Goal: Information Seeking & Learning: Learn about a topic

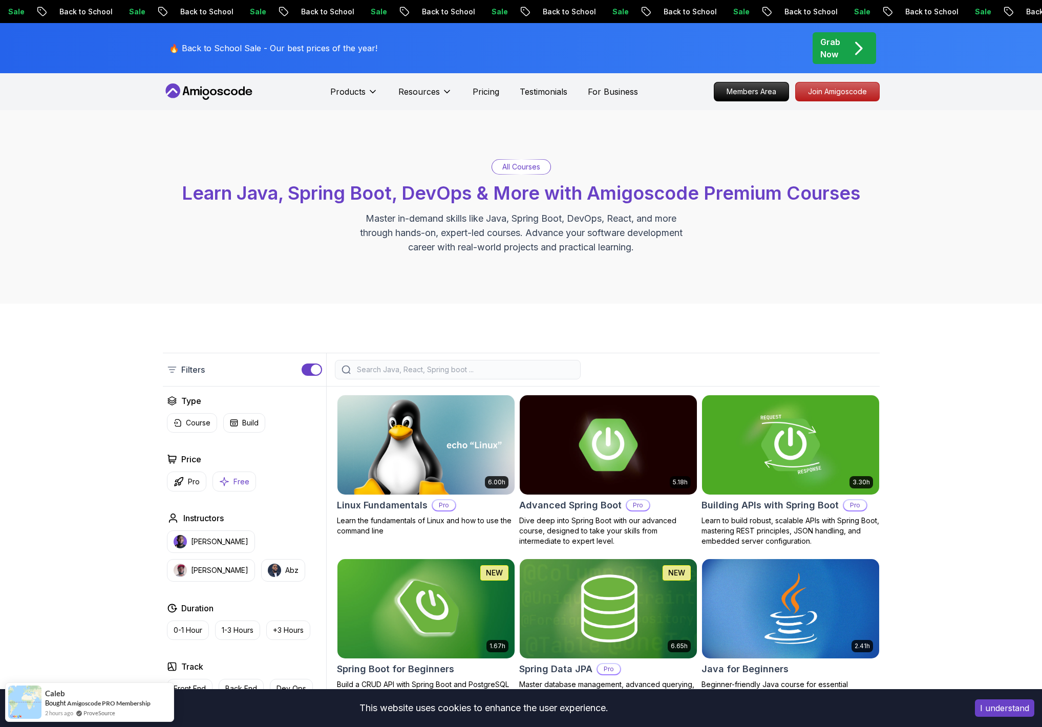
click at [230, 484] on button "Free" at bounding box center [235, 482] width 44 height 20
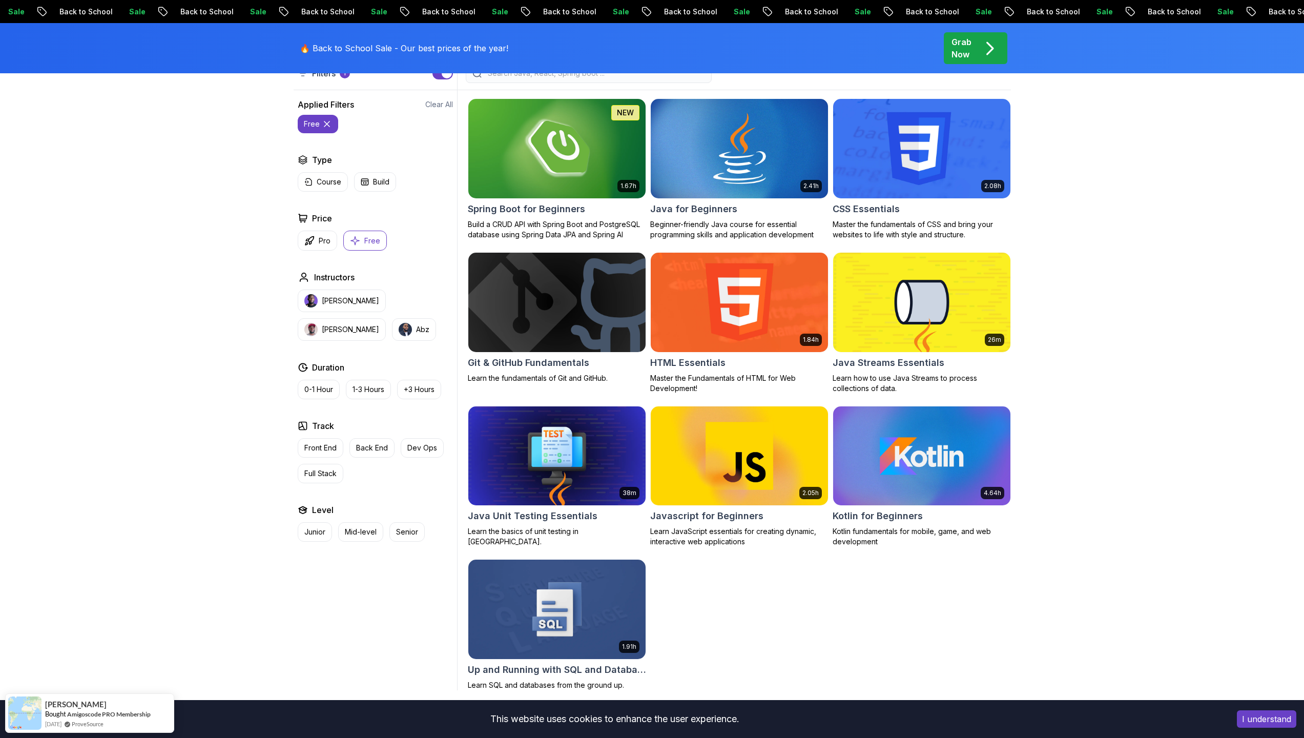
scroll to position [310, 0]
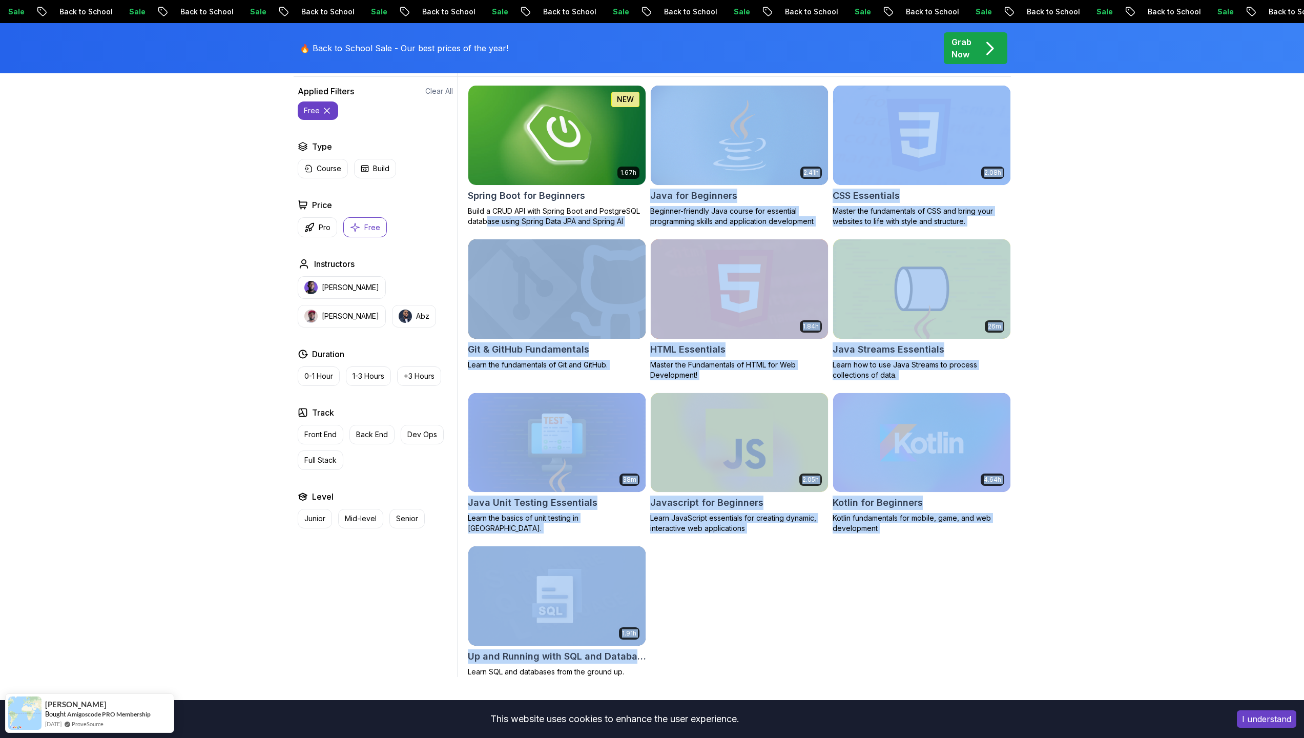
drag, startPoint x: 673, startPoint y: 665, endPoint x: 545, endPoint y: 218, distance: 465.2
click at [493, 211] on div "1.67h NEW Spring Boot for Beginners Build a CRUD API with Spring Boot and Postg…" at bounding box center [739, 381] width 543 height 592
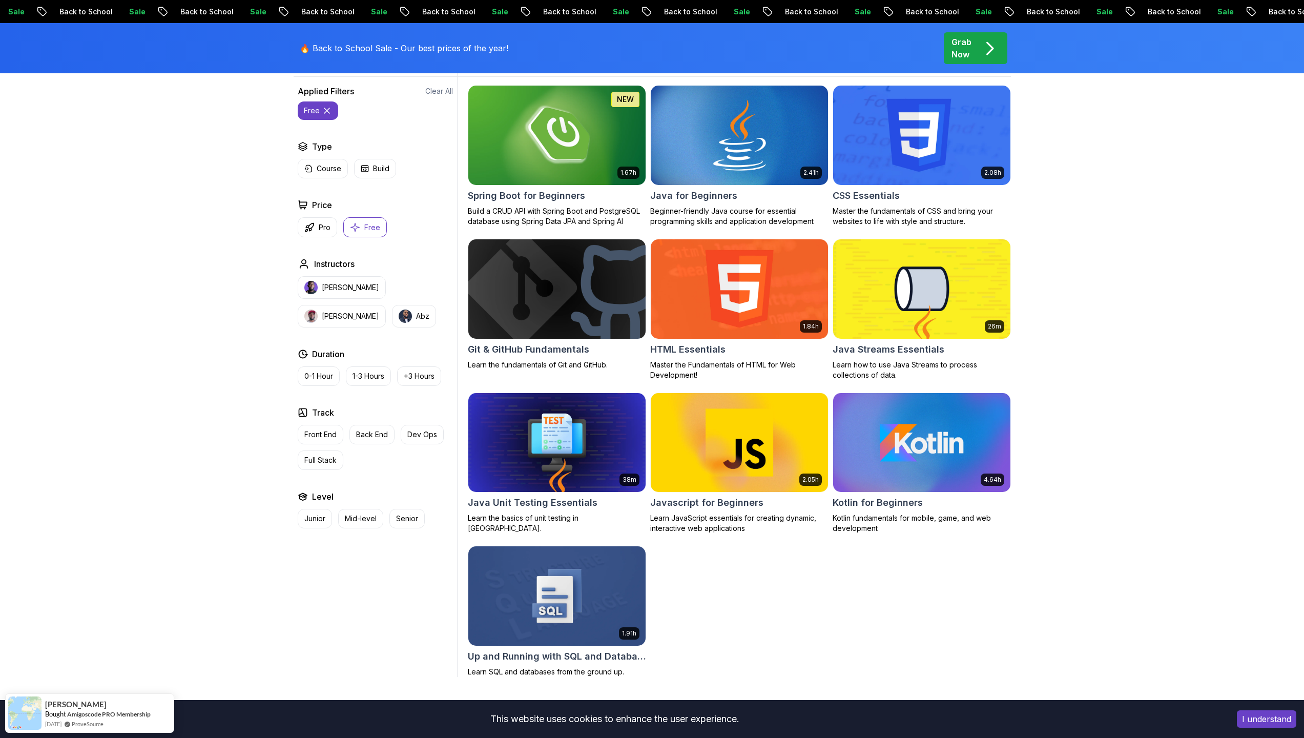
click at [1042, 582] on div "Filters 1 Filters 1 Applied Filters Clear All free Type Course Build Price Pro …" at bounding box center [652, 360] width 1304 height 732
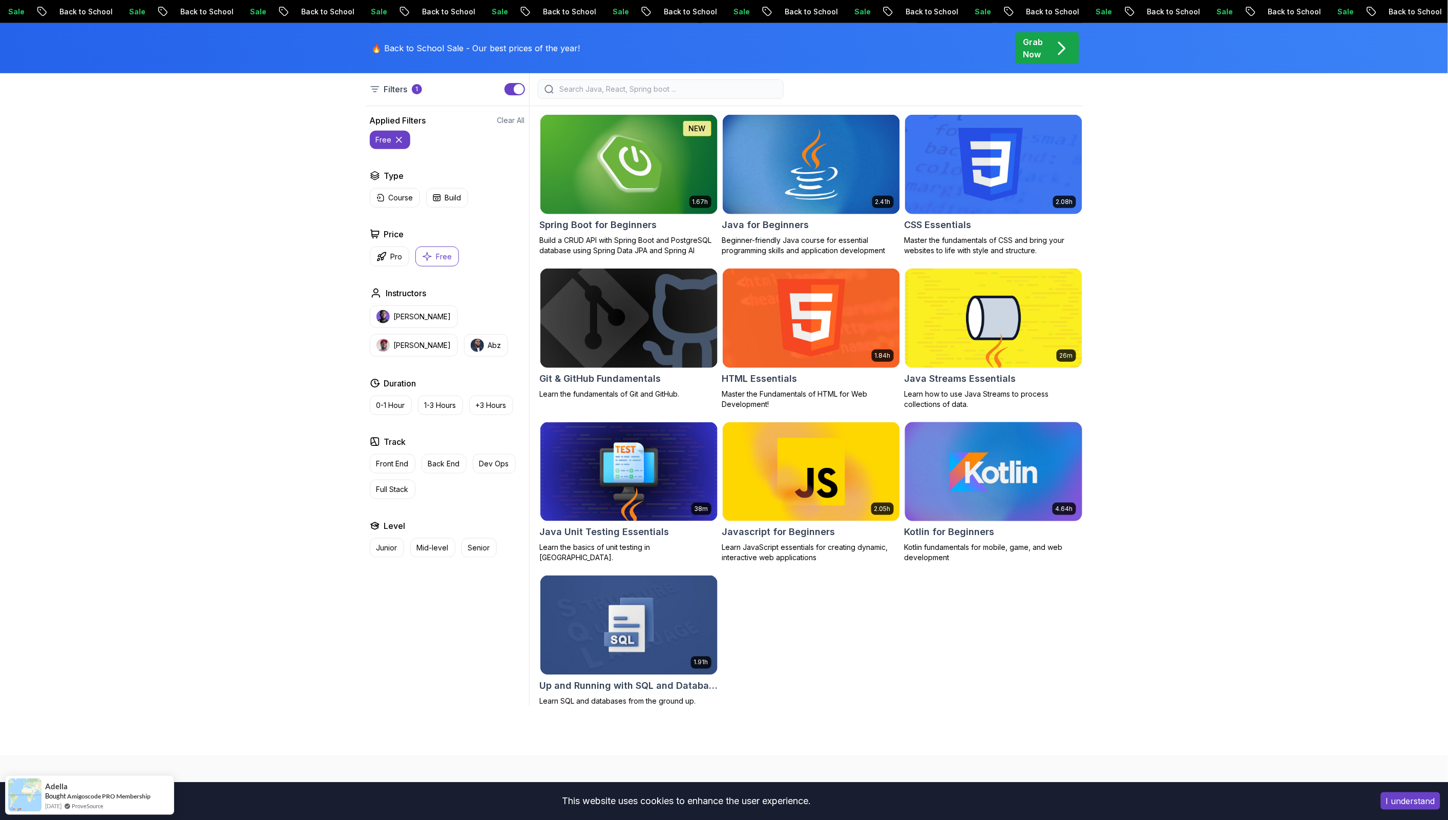
scroll to position [274, 0]
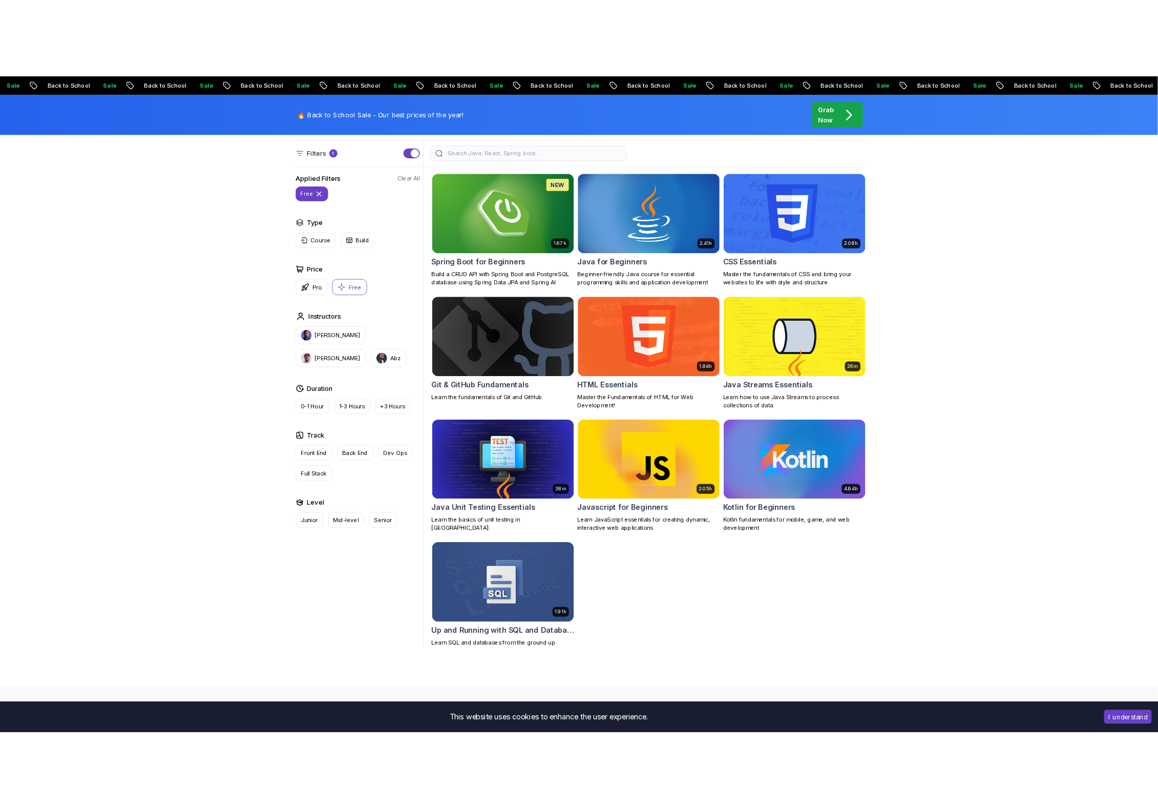
scroll to position [0, 0]
